Goal: Task Accomplishment & Management: Use online tool/utility

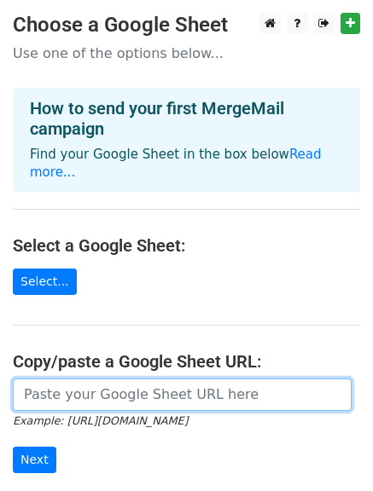
click at [87, 379] on input "url" at bounding box center [182, 395] width 338 height 32
paste input "[URL][DOMAIN_NAME]"
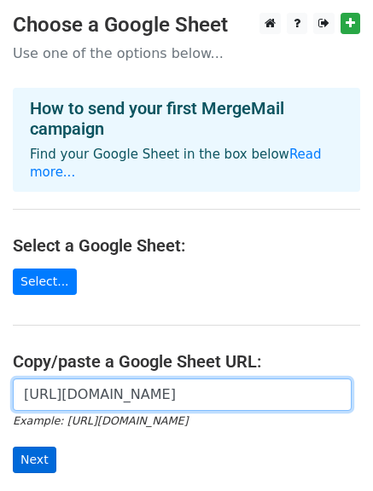
type input "[URL][DOMAIN_NAME]"
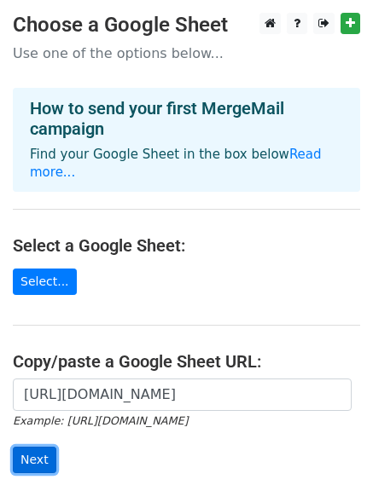
click at [26, 449] on input "Next" at bounding box center [34, 460] width 43 height 26
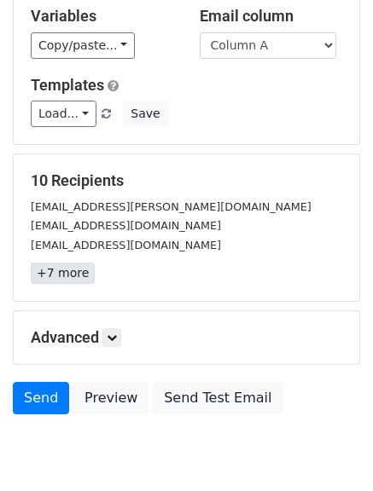
scroll to position [239, 0]
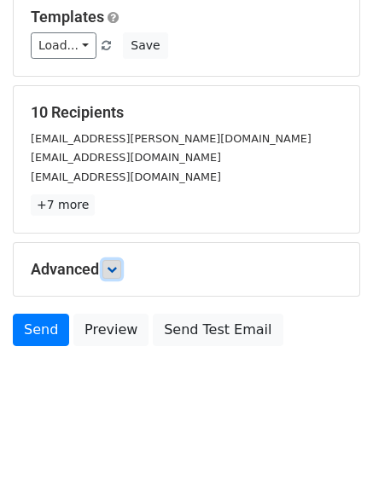
click at [114, 264] on icon at bounding box center [112, 269] width 10 height 10
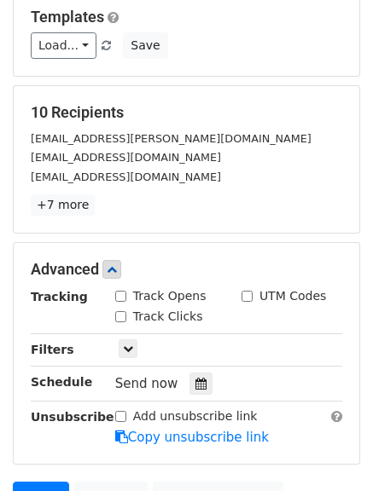
click at [123, 294] on input "Track Opens" at bounding box center [120, 296] width 11 height 11
checkbox input "true"
click at [119, 317] on input "Track Clicks" at bounding box center [120, 316] width 11 height 11
checkbox input "true"
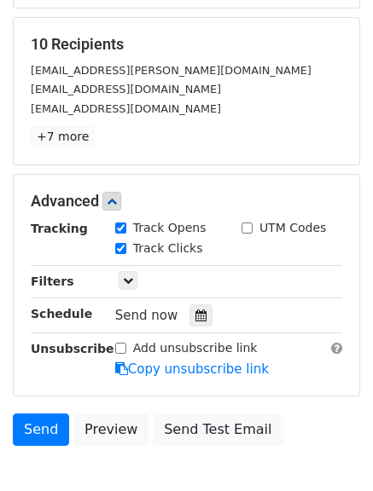
scroll to position [406, 0]
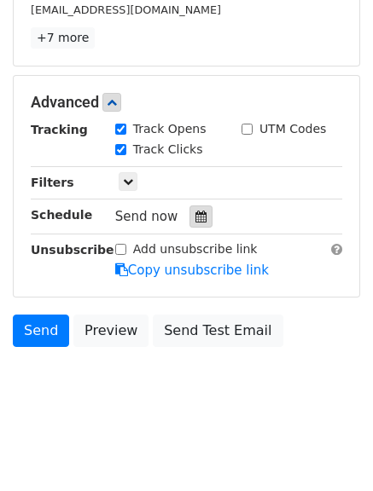
click at [195, 219] on icon at bounding box center [200, 217] width 11 height 12
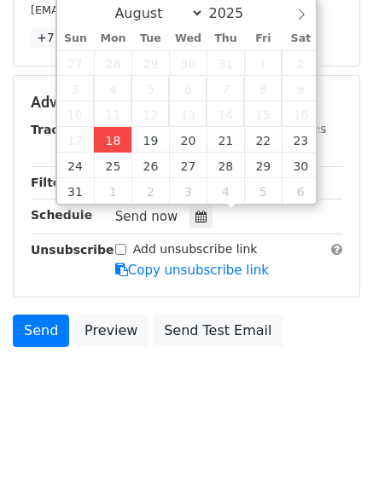
type input "2025-08-18 15:38"
type input "03"
type input "38"
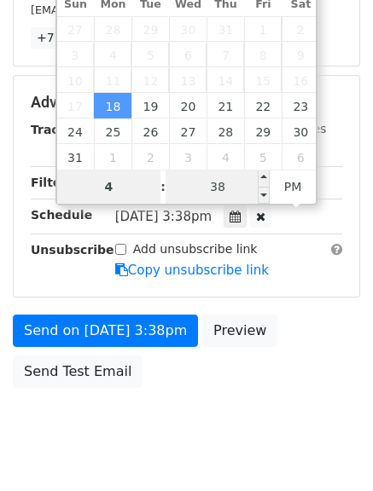
type input "4"
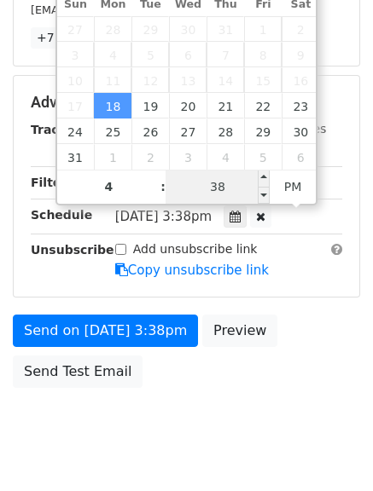
type input "2025-08-18 16:38"
type input "04"
click at [225, 182] on input "38" at bounding box center [217, 187] width 104 height 34
type input "00"
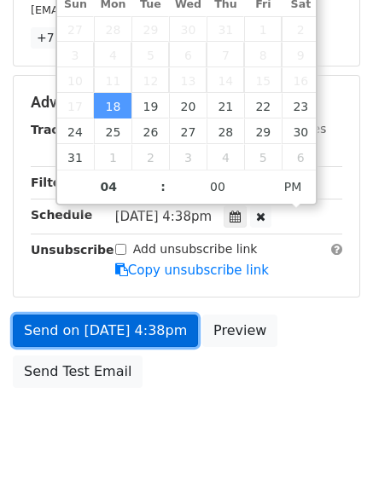
type input "2025-08-18 16:00"
click at [101, 328] on link "Send on Aug 18 at 4:38pm" at bounding box center [105, 331] width 185 height 32
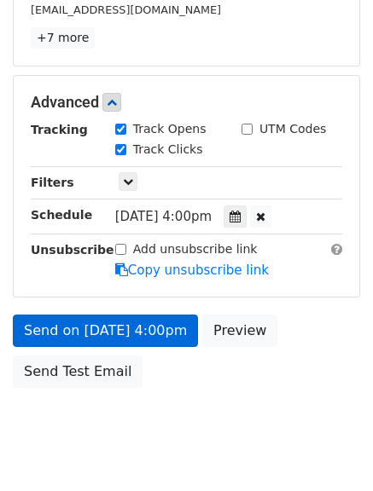
scroll to position [379, 0]
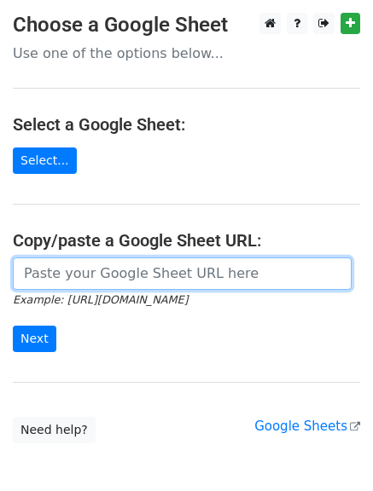
click at [146, 275] on input "url" at bounding box center [182, 273] width 338 height 32
type input "[URL][DOMAIN_NAME]"
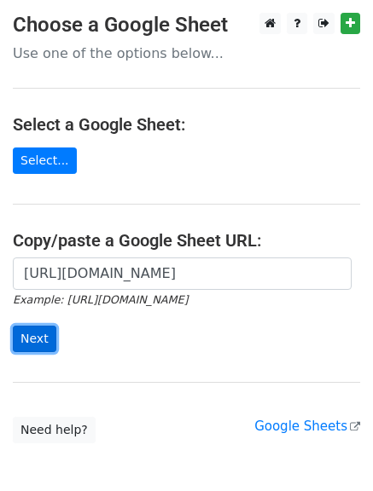
click at [45, 336] on input "Next" at bounding box center [34, 339] width 43 height 26
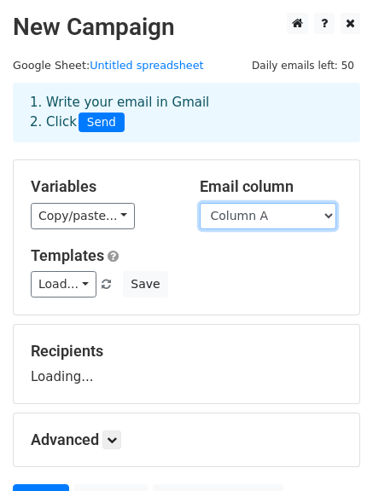
click at [282, 213] on select "Column A Column B Column C" at bounding box center [268, 216] width 136 height 26
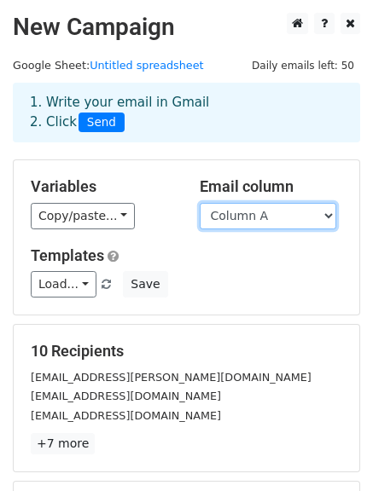
click at [281, 217] on select "Column A Column B Column C" at bounding box center [268, 216] width 136 height 26
select select "Column B"
click at [200, 203] on select "Column A Column B Column C" at bounding box center [268, 216] width 136 height 26
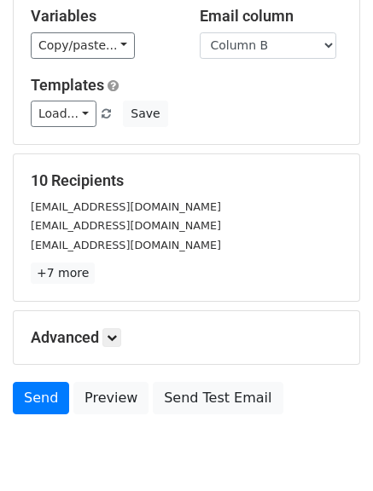
click at [112, 281] on p "+7 more" at bounding box center [186, 273] width 311 height 21
click at [114, 338] on icon at bounding box center [112, 338] width 10 height 10
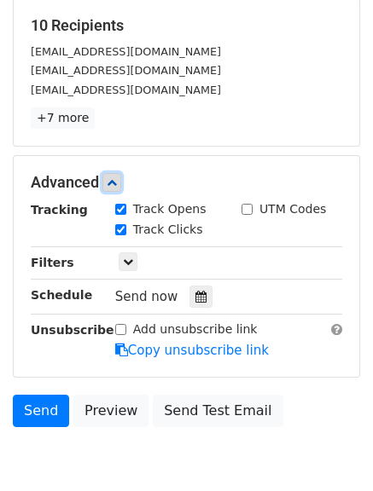
scroll to position [406, 0]
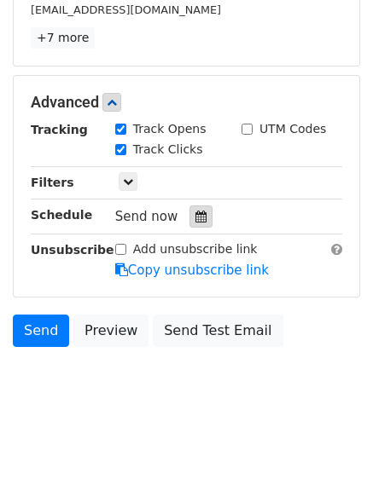
click at [195, 217] on icon at bounding box center [200, 217] width 11 height 12
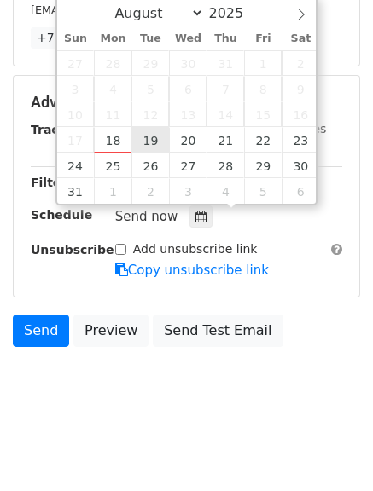
type input "2025-08-19 12:00"
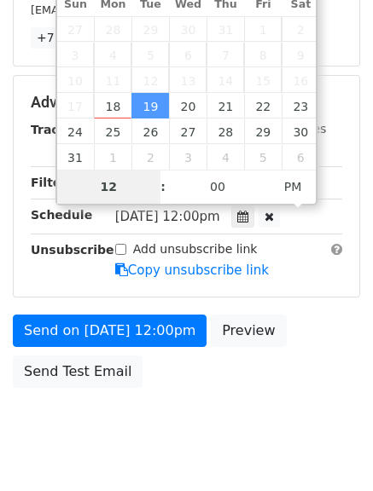
type input "5"
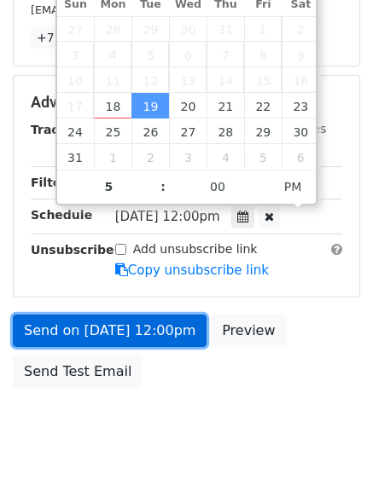
type input "2025-08-19 17:00"
click at [96, 327] on link "Send on Aug 19 at 12:00pm" at bounding box center [110, 331] width 194 height 32
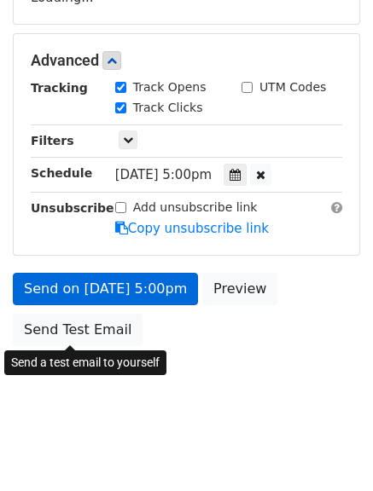
scroll to position [379, 0]
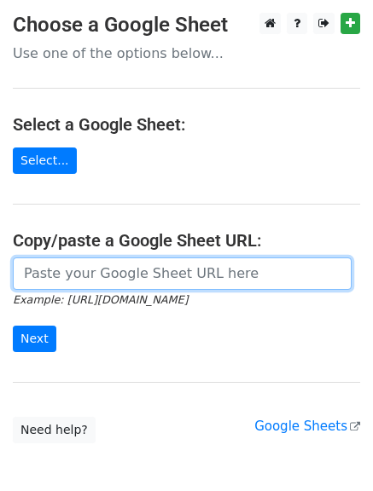
click at [119, 274] on input "url" at bounding box center [182, 273] width 338 height 32
type input "[URL][DOMAIN_NAME]"
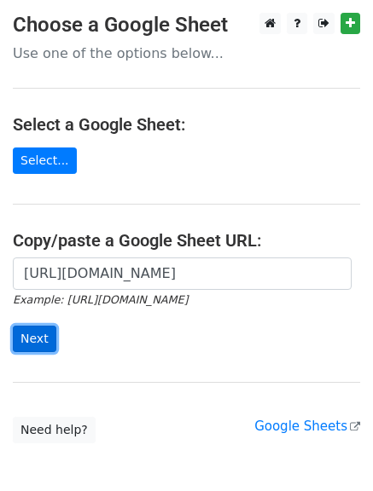
click at [33, 338] on input "Next" at bounding box center [34, 339] width 43 height 26
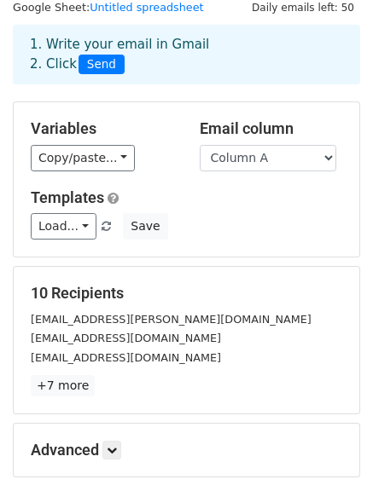
scroll to position [85, 0]
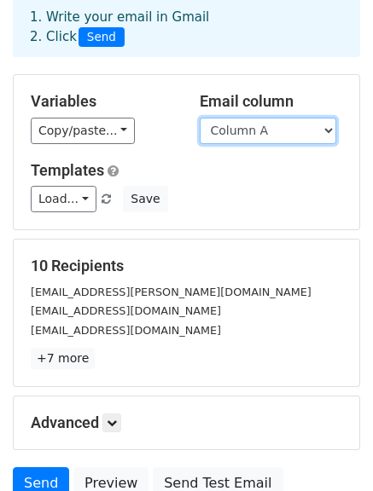
click at [281, 134] on select "Column A Column B Column C" at bounding box center [268, 131] width 136 height 26
select select "Column C"
click at [200, 118] on select "Column A Column B Column C" at bounding box center [268, 131] width 136 height 26
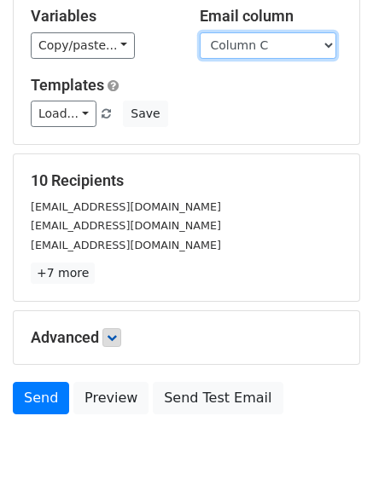
scroll to position [239, 0]
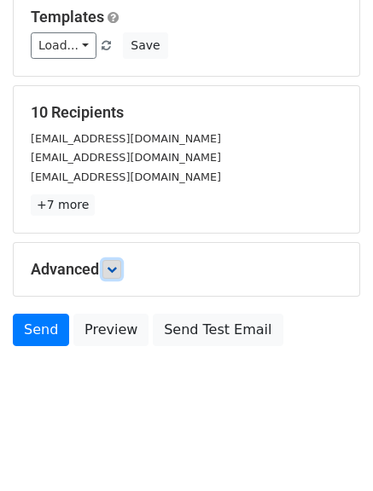
click at [121, 264] on link at bounding box center [111, 269] width 19 height 19
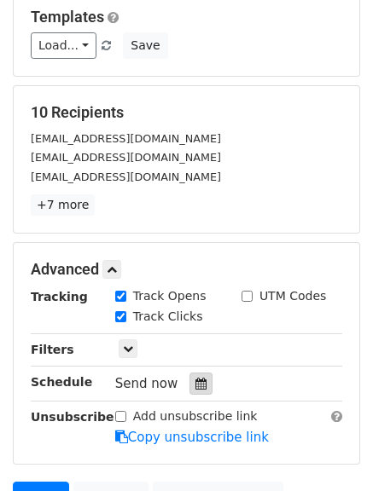
click at [189, 391] on div at bounding box center [200, 384] width 23 height 22
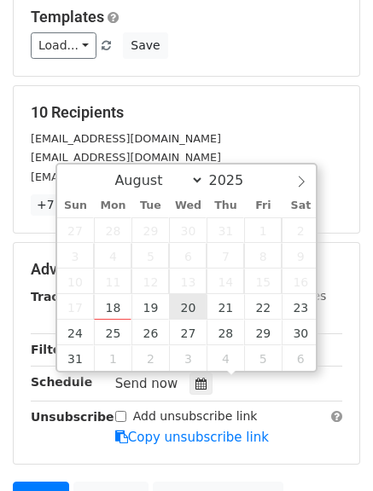
type input "2025-08-20 12:00"
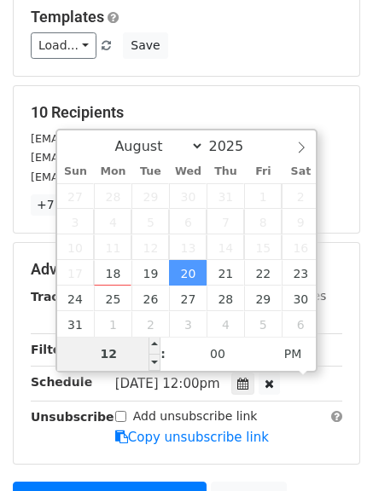
click at [127, 360] on input "12" at bounding box center [109, 354] width 104 height 34
type input "1"
type input "6"
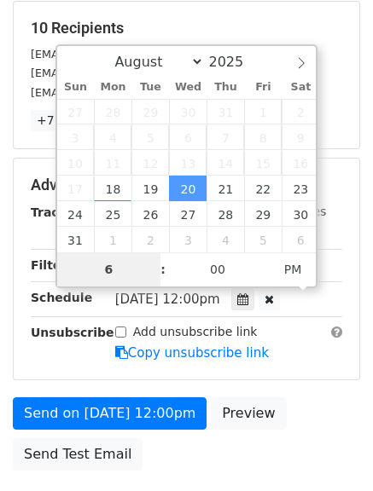
scroll to position [324, 0]
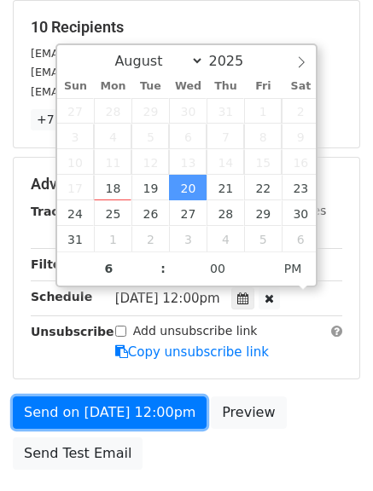
type input "2025-08-20 18:00"
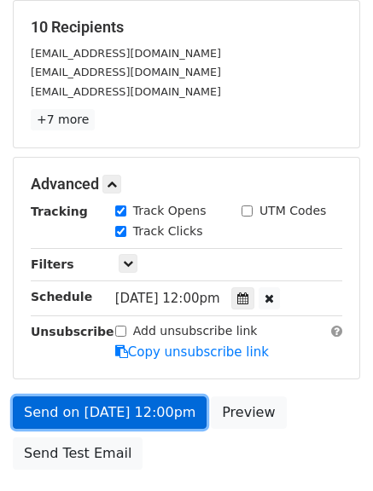
click at [97, 405] on link "Send on Aug 20 at 12:00pm" at bounding box center [110, 412] width 194 height 32
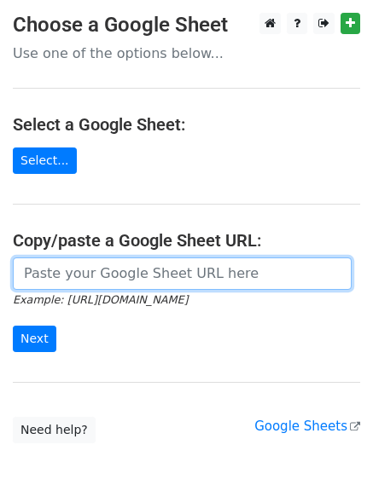
click at [116, 264] on input "url" at bounding box center [182, 273] width 338 height 32
type input "https://docs.google.com/spreadsheets/d/1y90ycvOZbiOsAx6IUJR67bIHL2uSdLxwmeduiKc…"
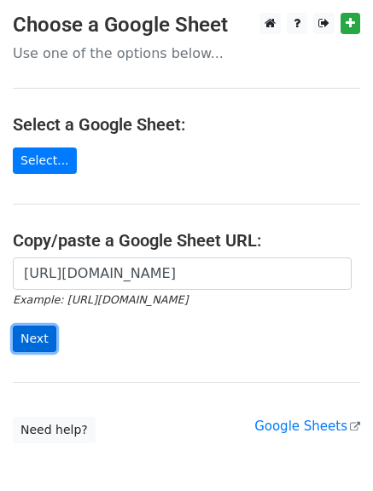
click at [32, 327] on input "Next" at bounding box center [34, 339] width 43 height 26
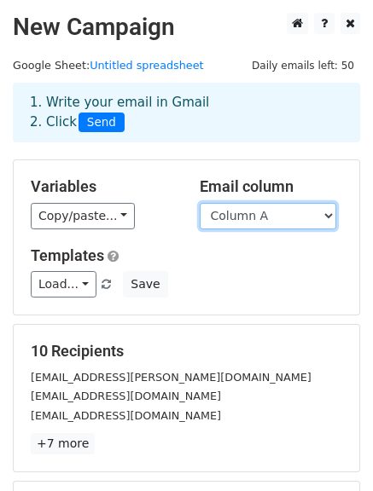
click at [273, 212] on select "Column A Column B Column C" at bounding box center [268, 216] width 136 height 26
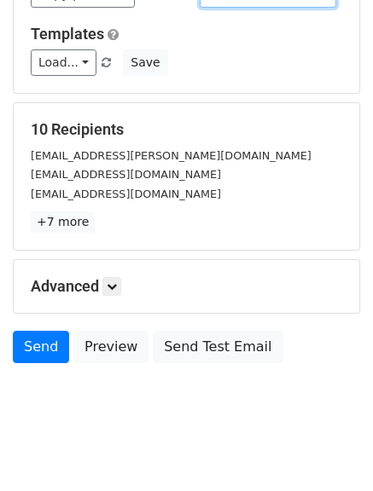
scroll to position [239, 0]
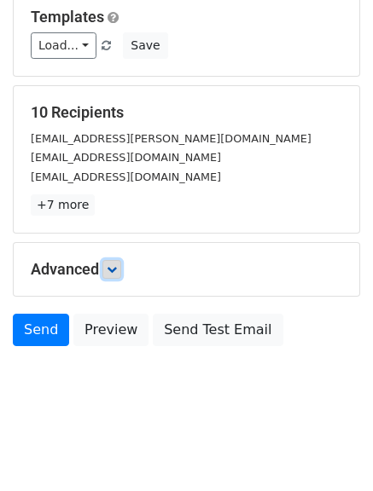
click at [110, 275] on link at bounding box center [111, 269] width 19 height 19
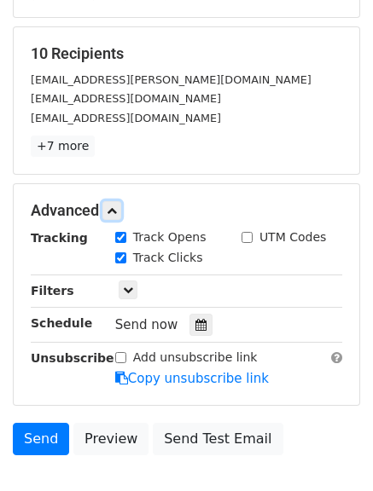
scroll to position [406, 0]
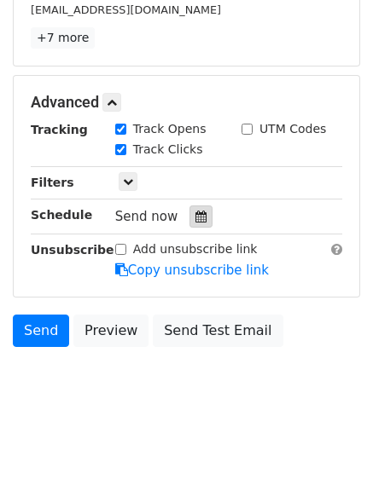
click at [189, 223] on div at bounding box center [200, 216] width 23 height 22
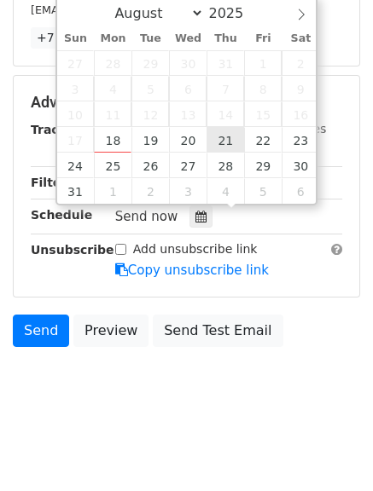
type input "2025-08-21 12:00"
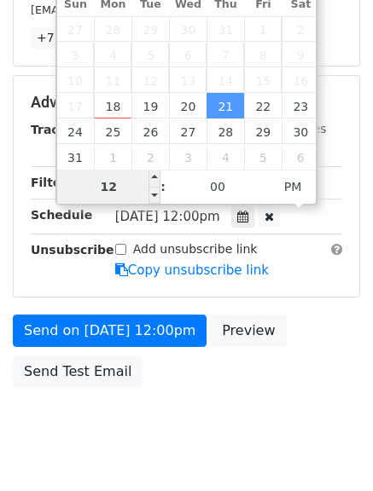
type input "7"
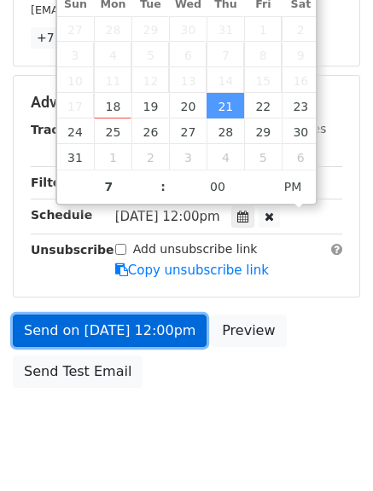
type input "2025-08-21 19:00"
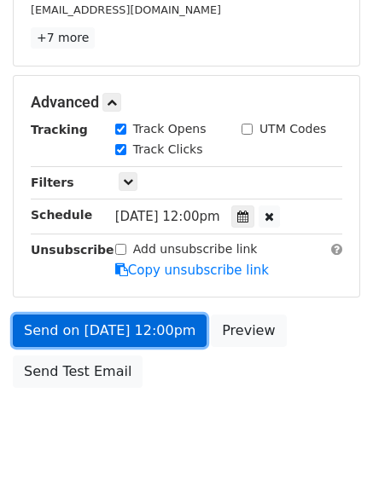
click at [99, 327] on link "Send on Aug 21 at 12:00pm" at bounding box center [110, 331] width 194 height 32
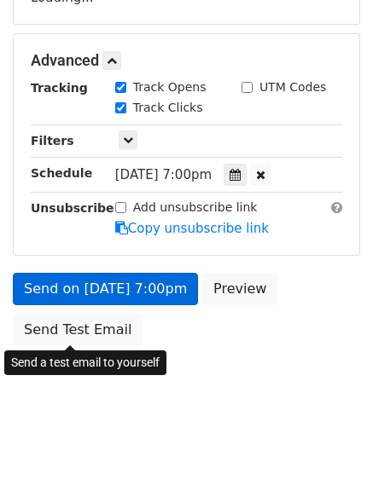
scroll to position [379, 0]
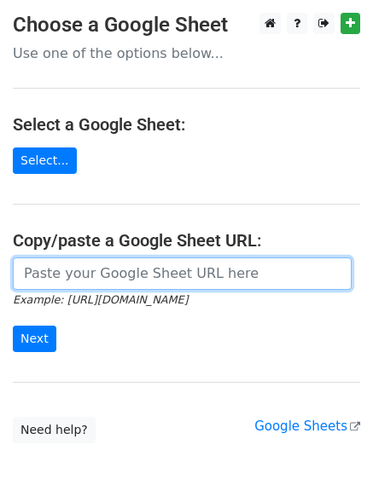
click at [72, 277] on input "url" at bounding box center [182, 273] width 338 height 32
type input "https://docs.google.com/spreadsheets/d/1y90ycvOZbiOsAx6IUJR67bIHL2uSdLxwmeduiKc…"
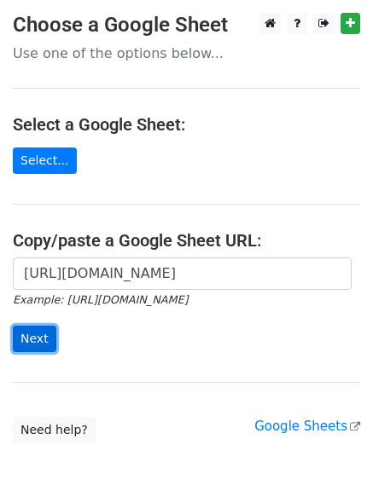
click at [42, 340] on input "Next" at bounding box center [34, 339] width 43 height 26
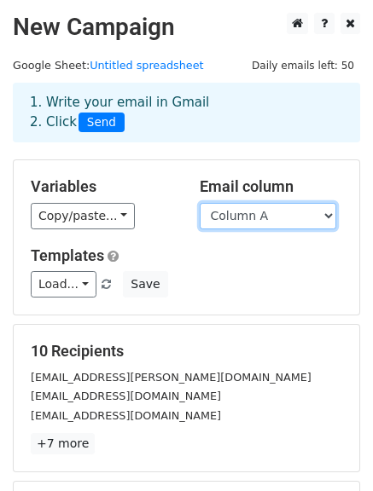
click at [261, 220] on select "Column A Column B Column C" at bounding box center [268, 216] width 136 height 26
select select "Column B"
click at [200, 203] on select "Column A Column B Column C" at bounding box center [268, 216] width 136 height 26
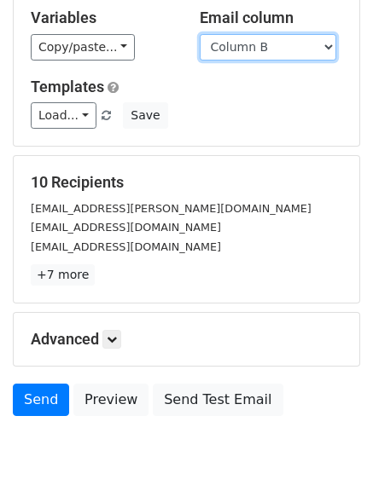
scroll to position [171, 0]
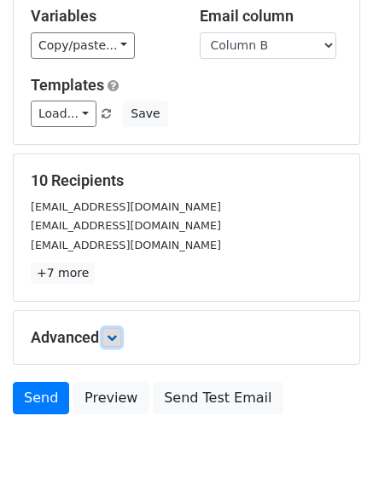
click at [115, 337] on icon at bounding box center [112, 338] width 10 height 10
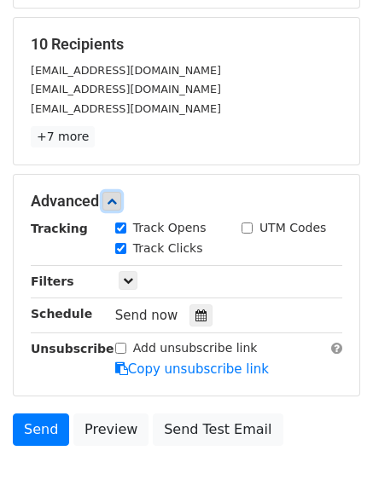
scroll to position [341, 0]
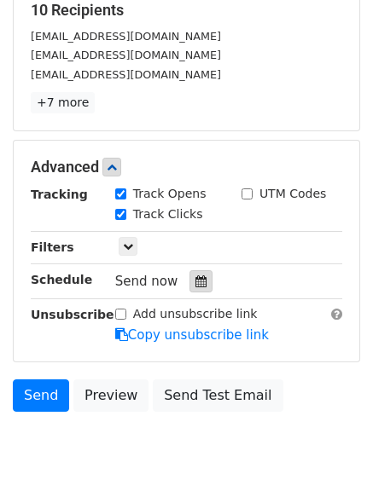
click at [195, 281] on icon at bounding box center [200, 281] width 11 height 12
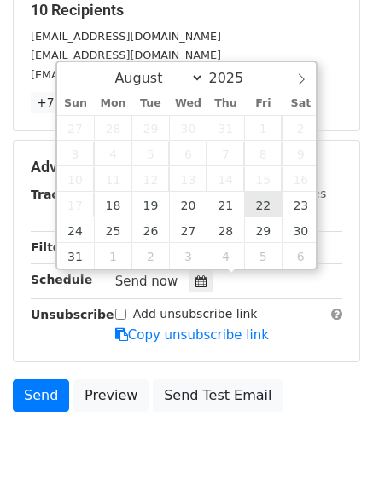
type input "[DATE] 12:00"
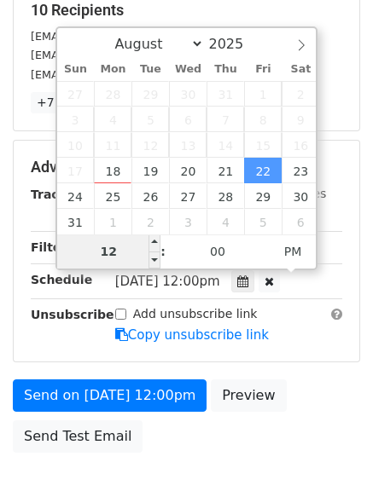
type input "8"
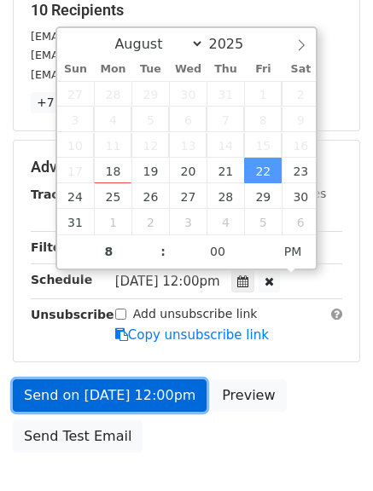
type input "[DATE] 20:00"
click at [104, 400] on link "Send on [DATE] 12:00pm" at bounding box center [110, 395] width 194 height 32
